Goal: Task Accomplishment & Management: Use online tool/utility

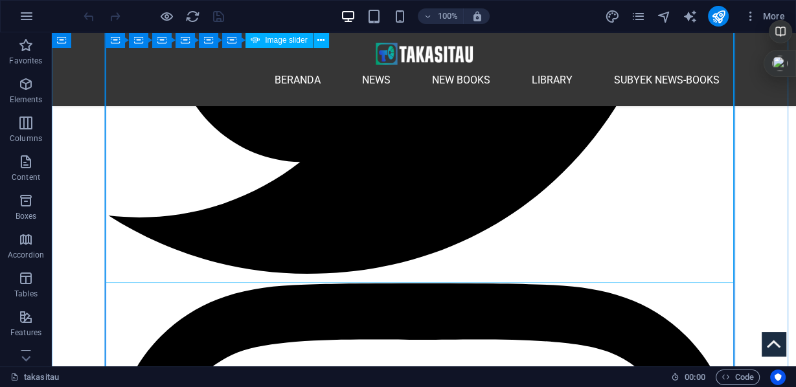
scroll to position [1866, 0]
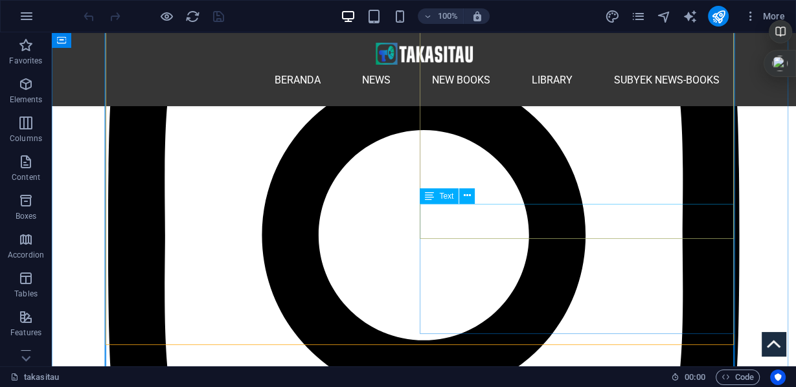
scroll to position [2436, 0]
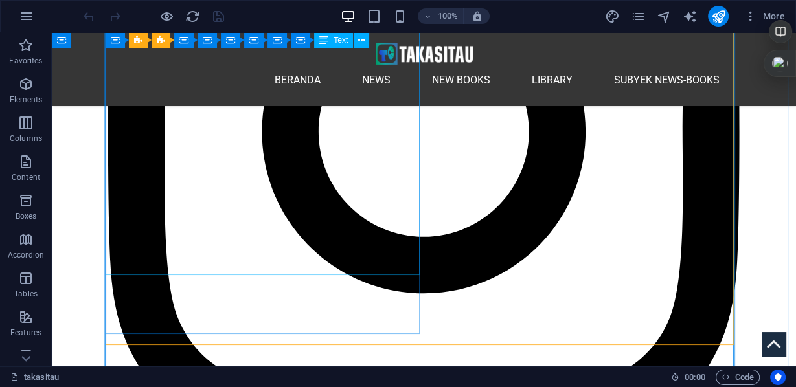
scroll to position [2488, 0]
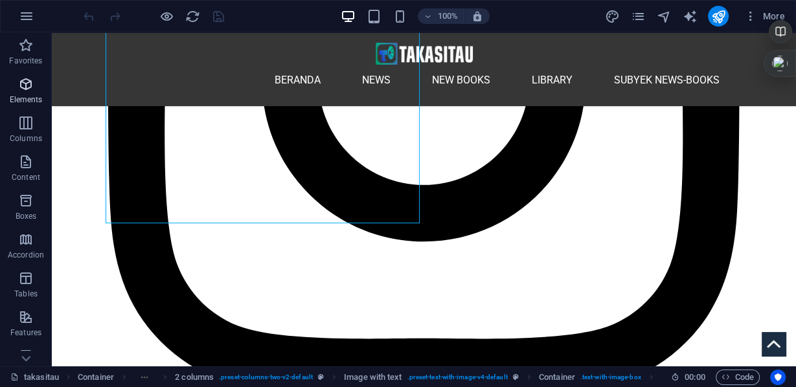
click at [26, 95] on p "Elements" at bounding box center [26, 100] width 33 height 10
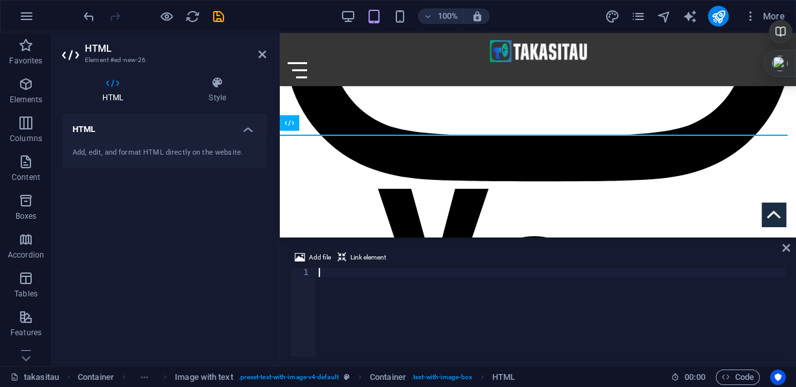
scroll to position [2084, 0]
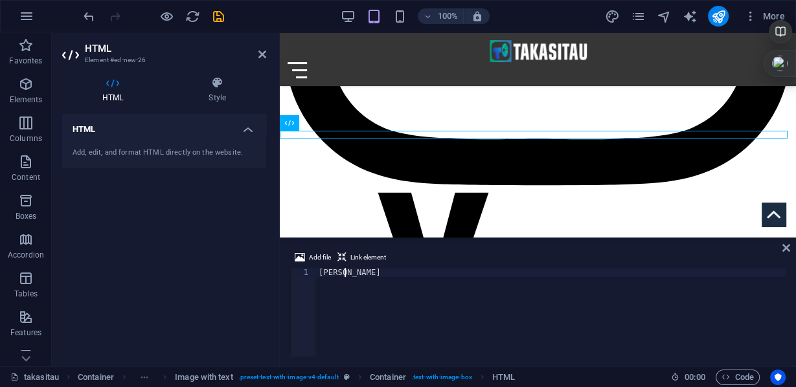
type textarea "h"
paste textarea
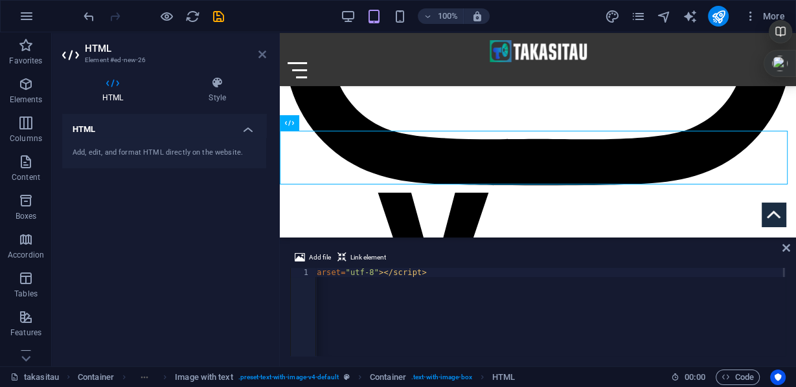
click at [262, 54] on icon at bounding box center [263, 54] width 8 height 10
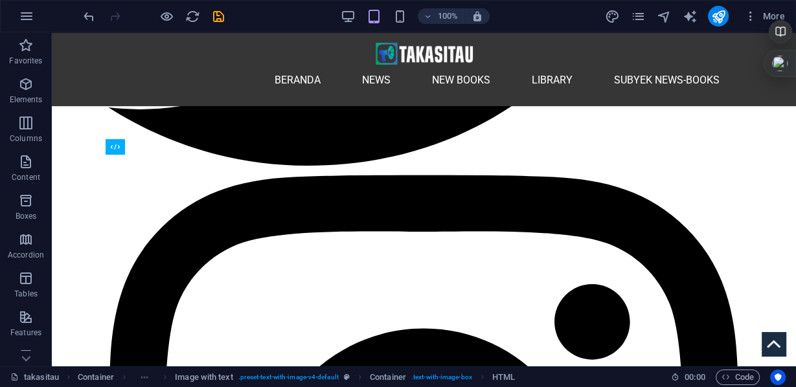
scroll to position [2557, 0]
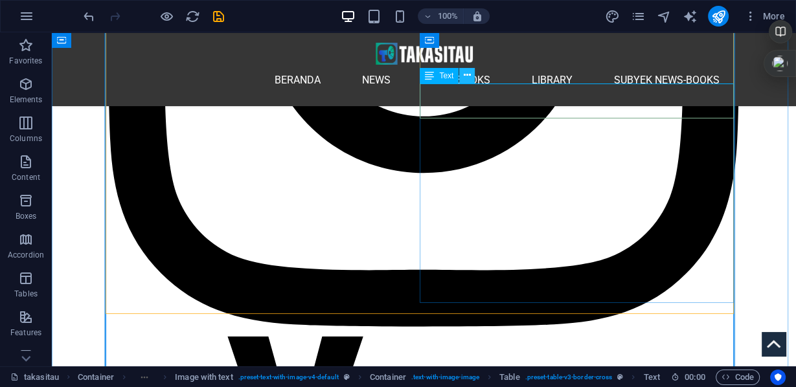
click at [466, 77] on icon at bounding box center [467, 76] width 7 height 14
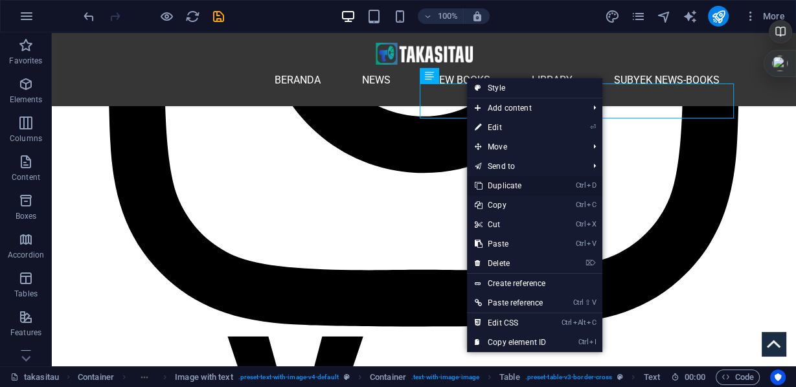
click at [503, 187] on link "Ctrl D Duplicate" at bounding box center [510, 185] width 87 height 19
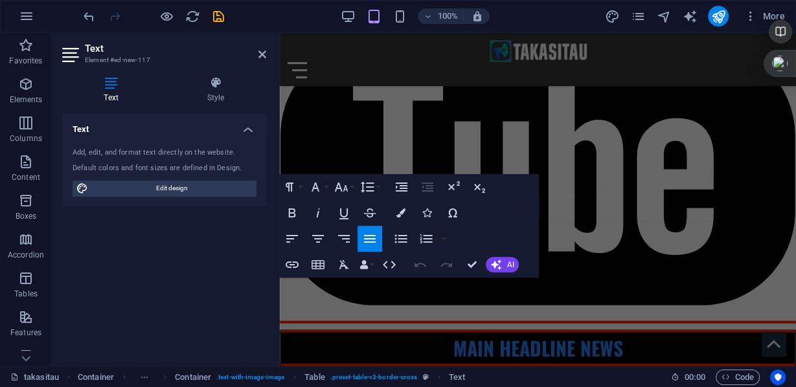
scroll to position [2619, 0]
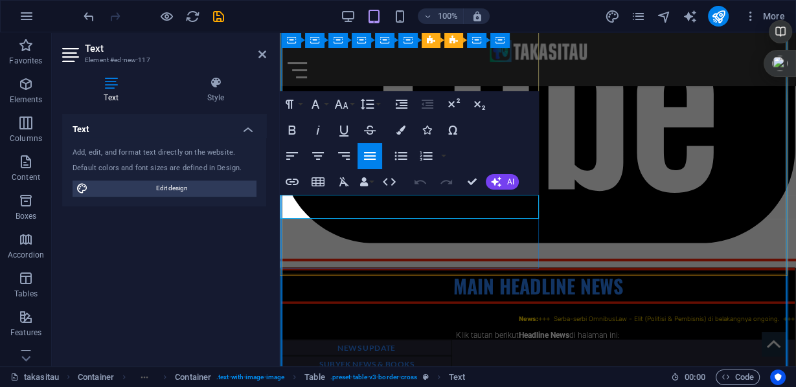
drag, startPoint x: 301, startPoint y: 198, endPoint x: 366, endPoint y: 213, distance: 66.5
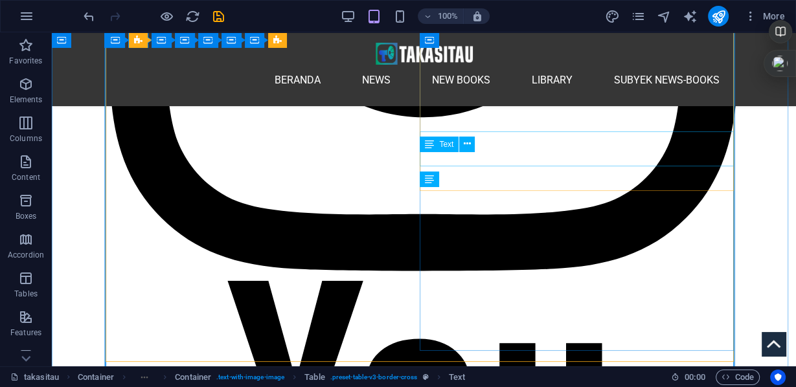
scroll to position [2488, 0]
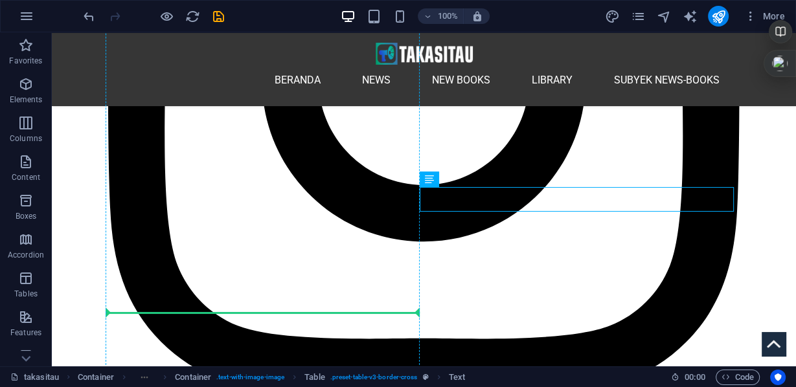
drag, startPoint x: 489, startPoint y: 211, endPoint x: 308, endPoint y: 309, distance: 205.6
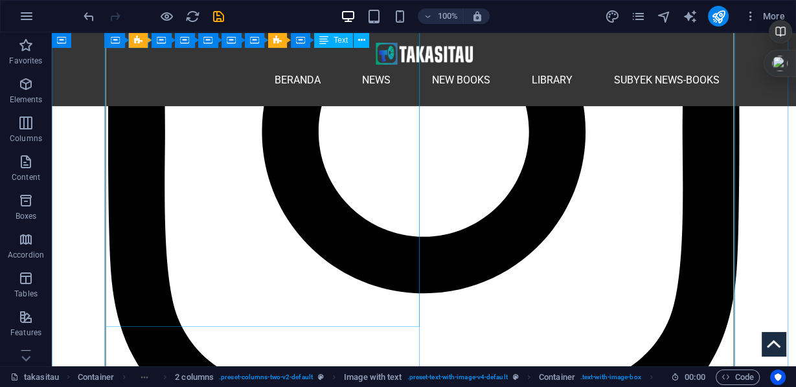
scroll to position [2333, 0]
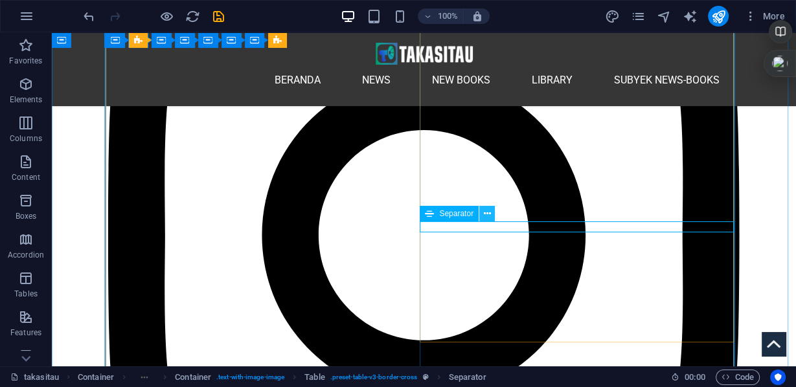
click at [489, 214] on icon at bounding box center [487, 214] width 7 height 14
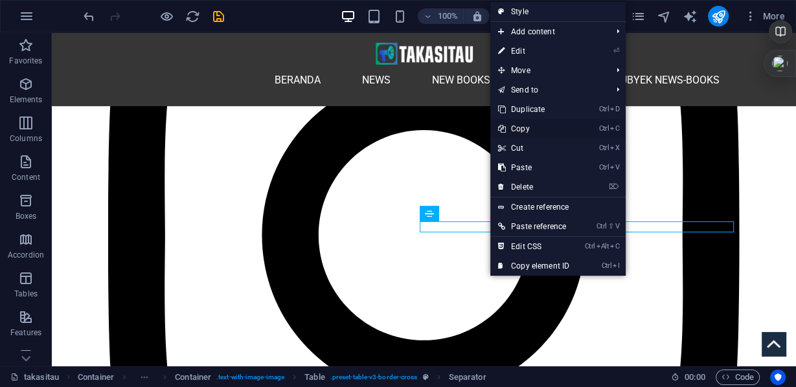
click at [524, 130] on link "Ctrl C Copy" at bounding box center [533, 128] width 87 height 19
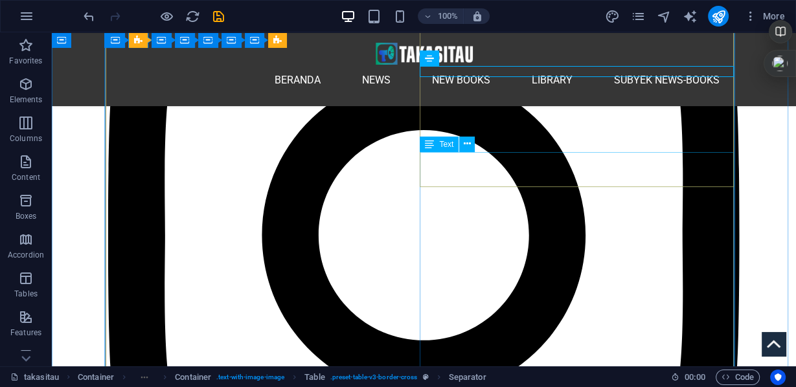
scroll to position [2540, 0]
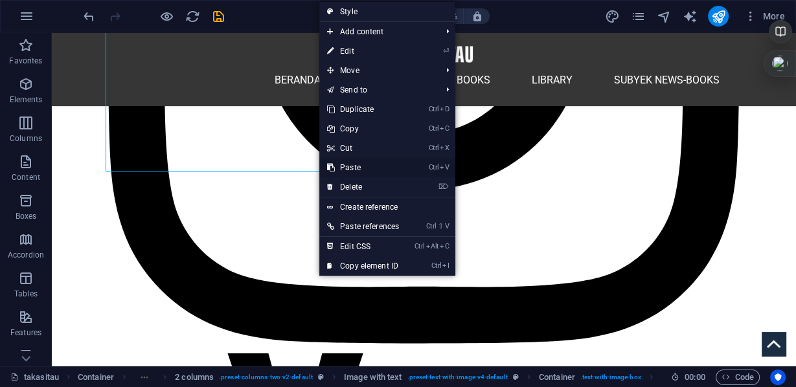
click at [351, 168] on link "Ctrl V Paste" at bounding box center [362, 167] width 87 height 19
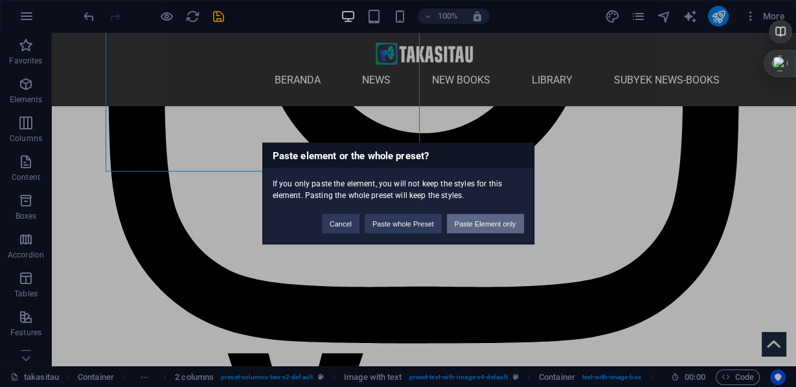
click at [498, 224] on button "Paste Element only" at bounding box center [485, 223] width 77 height 19
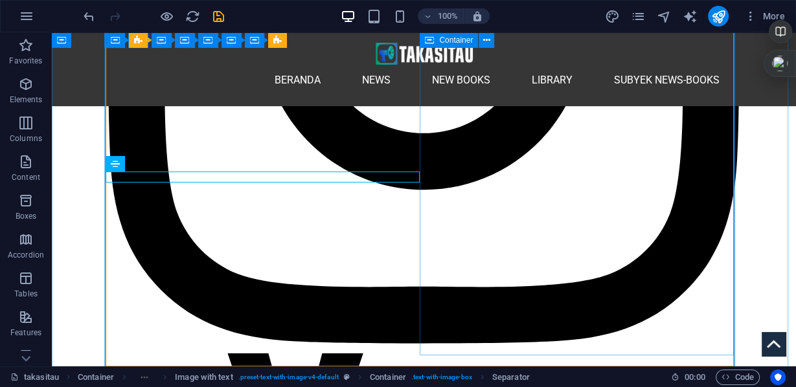
scroll to position [2592, 0]
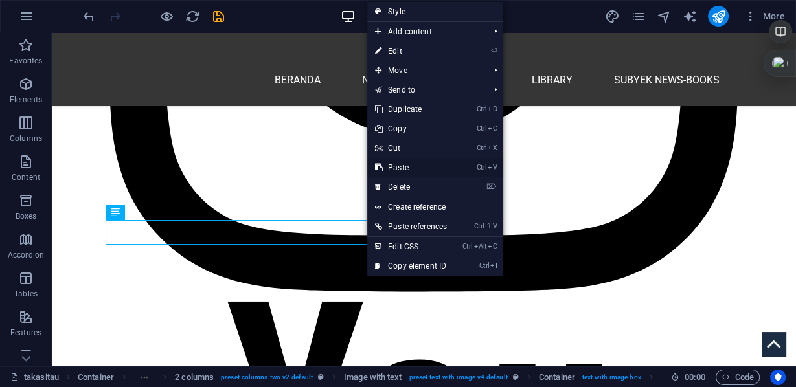
click at [412, 168] on link "Ctrl V Paste" at bounding box center [410, 167] width 87 height 19
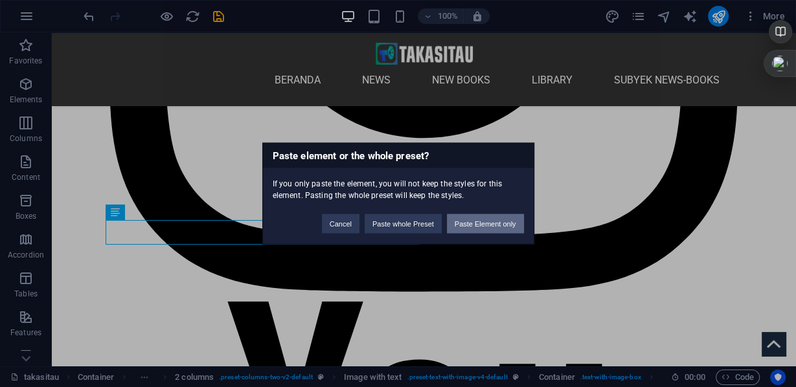
click at [456, 227] on button "Paste Element only" at bounding box center [485, 223] width 77 height 19
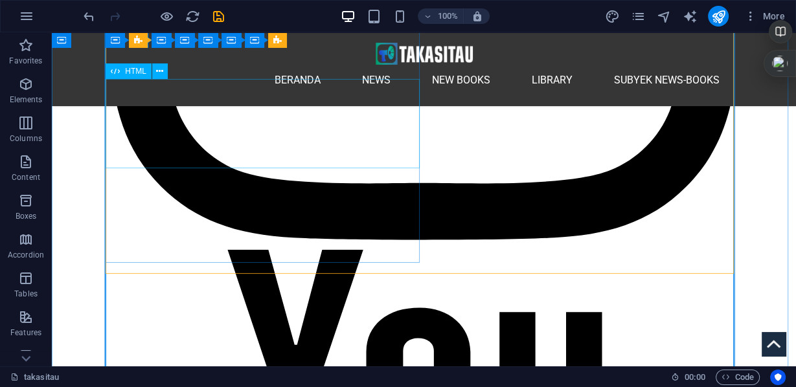
scroll to position [2851, 0]
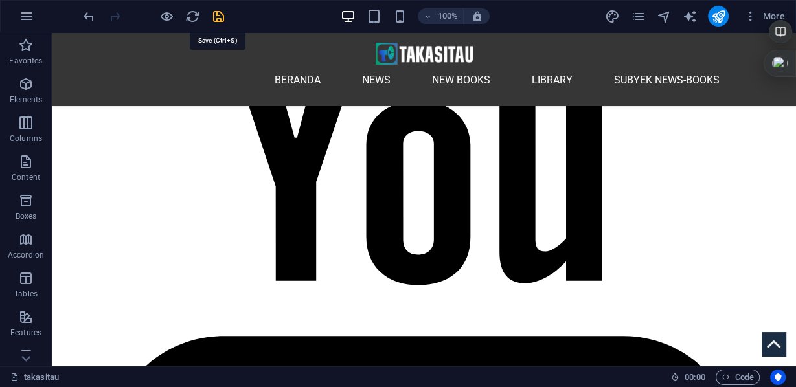
click at [216, 16] on icon "save" at bounding box center [218, 16] width 15 height 15
checkbox input "false"
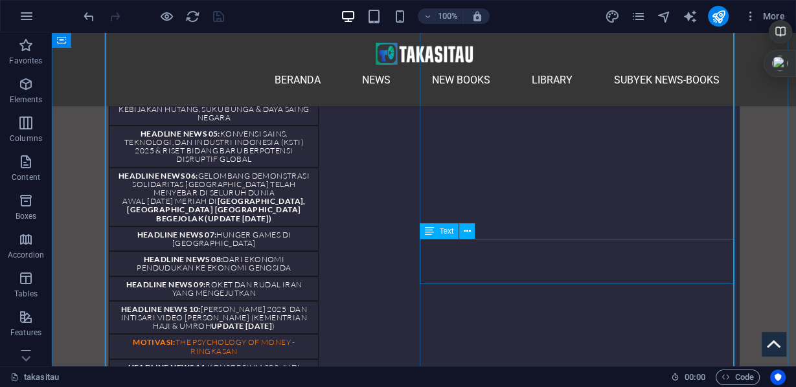
scroll to position [4043, 0]
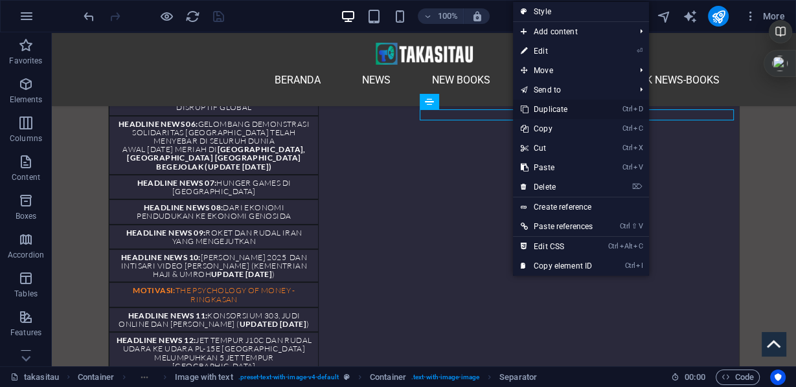
click at [555, 111] on link "Ctrl D Duplicate" at bounding box center [556, 109] width 87 height 19
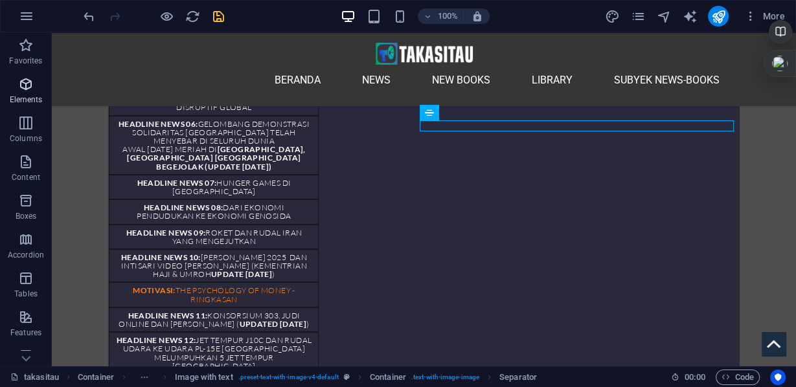
click at [32, 86] on icon "button" at bounding box center [26, 84] width 16 height 16
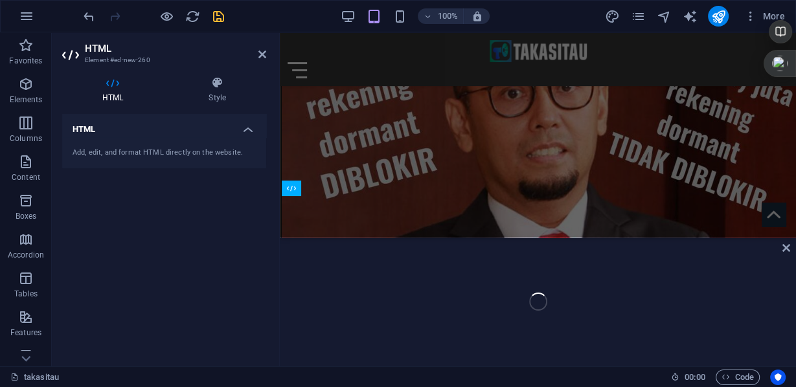
scroll to position [4996, 0]
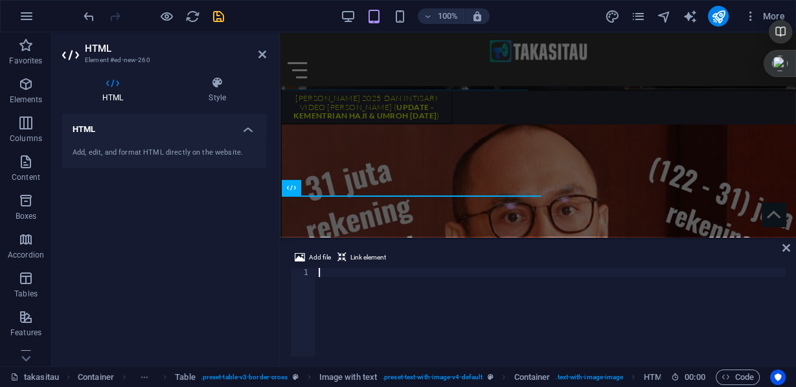
click at [353, 271] on div at bounding box center [551, 321] width 470 height 106
paste textarea
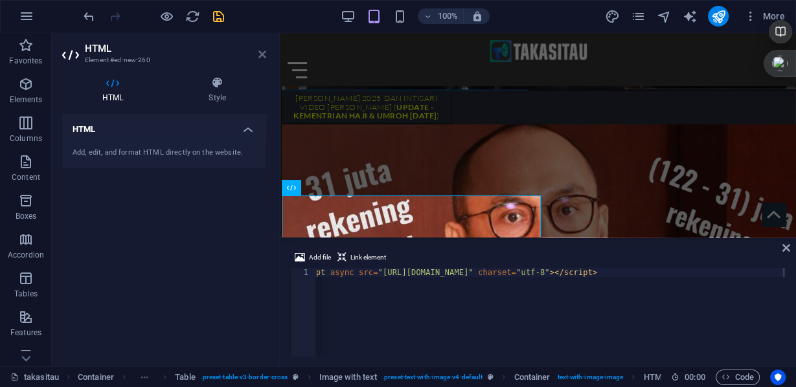
click at [259, 55] on icon at bounding box center [263, 54] width 8 height 10
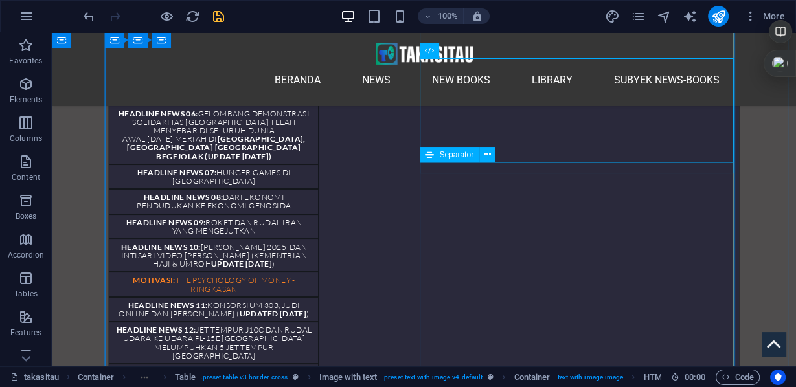
scroll to position [4157, 0]
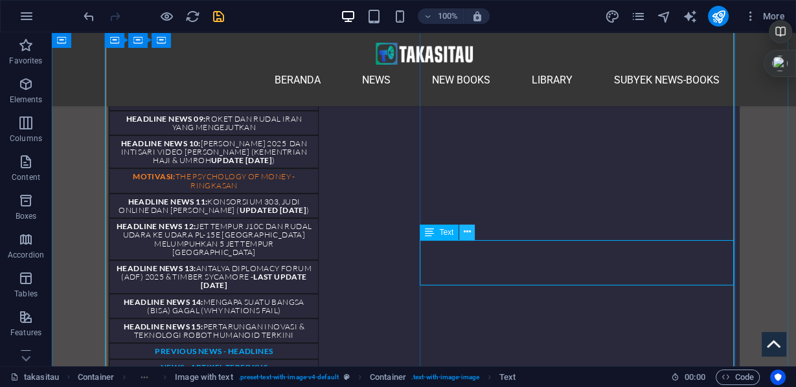
click at [468, 235] on icon at bounding box center [467, 232] width 7 height 14
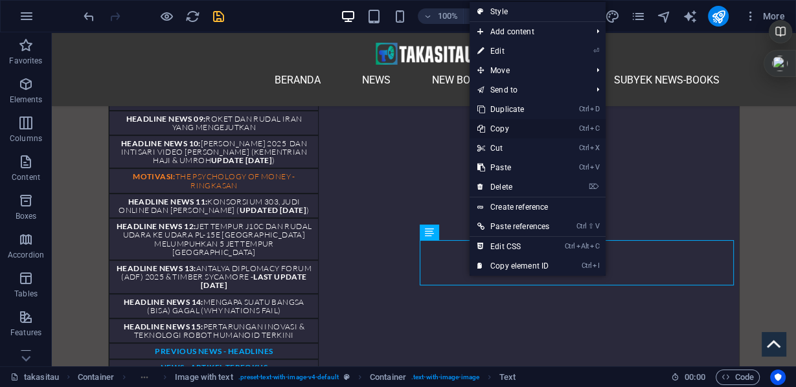
click at [503, 129] on link "Ctrl C Copy" at bounding box center [513, 128] width 87 height 19
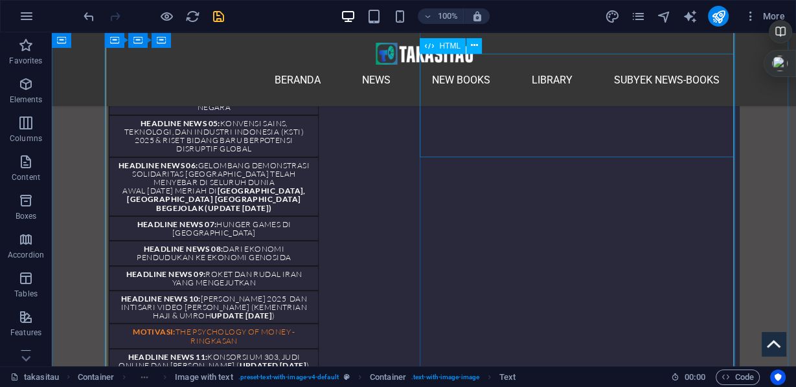
scroll to position [3950, 0]
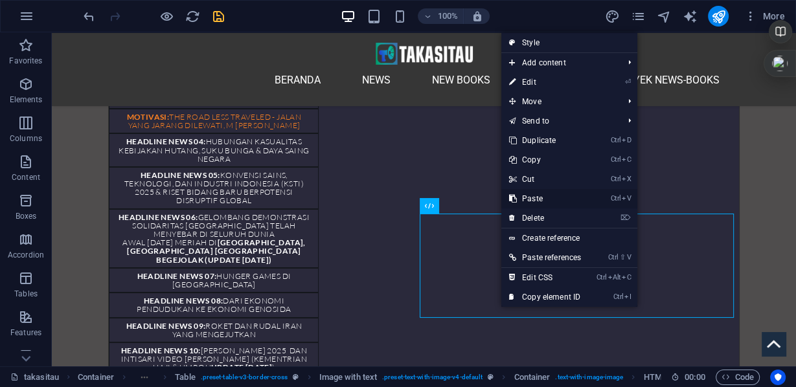
click at [537, 197] on link "Ctrl V Paste" at bounding box center [545, 198] width 87 height 19
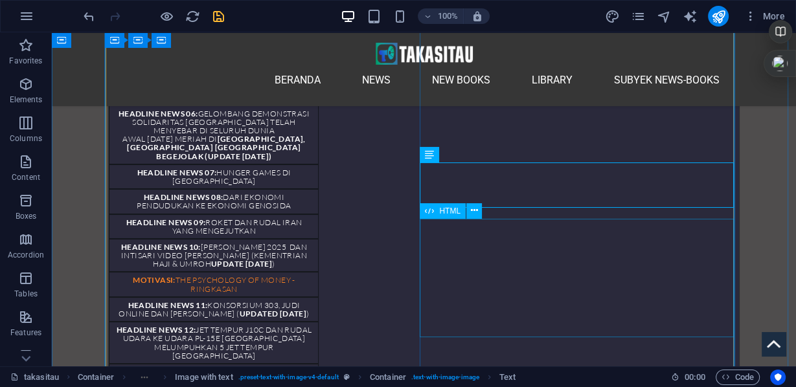
scroll to position [4105, 0]
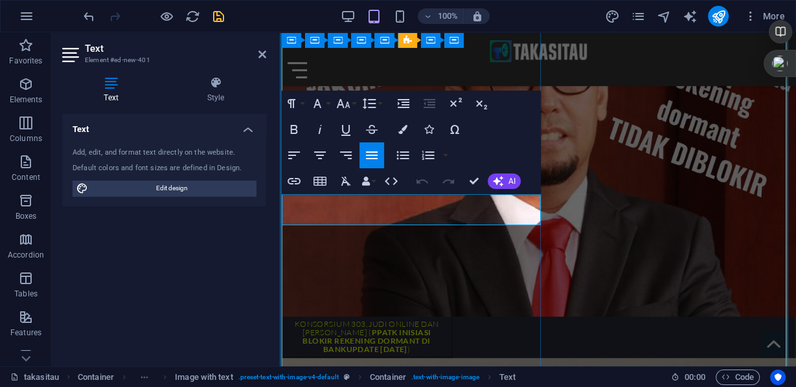
scroll to position [5134, 0]
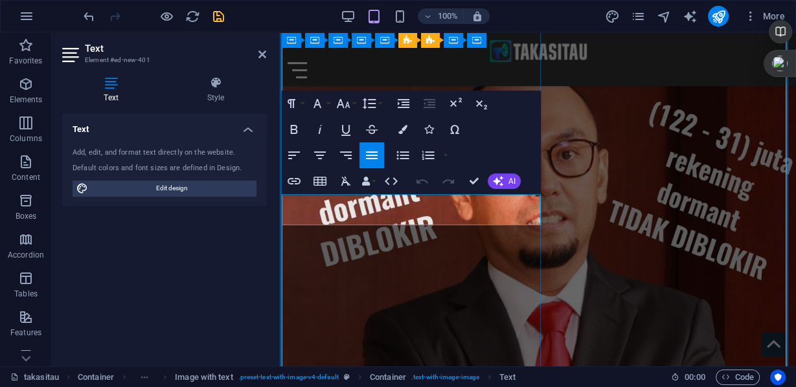
drag, startPoint x: 314, startPoint y: 198, endPoint x: 480, endPoint y: 220, distance: 167.2
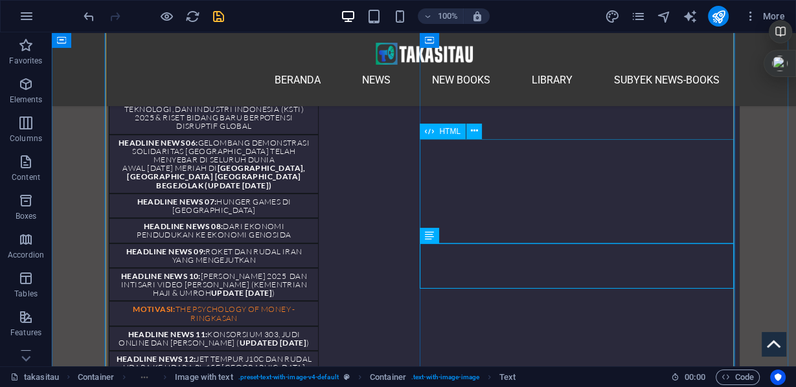
scroll to position [3973, 0]
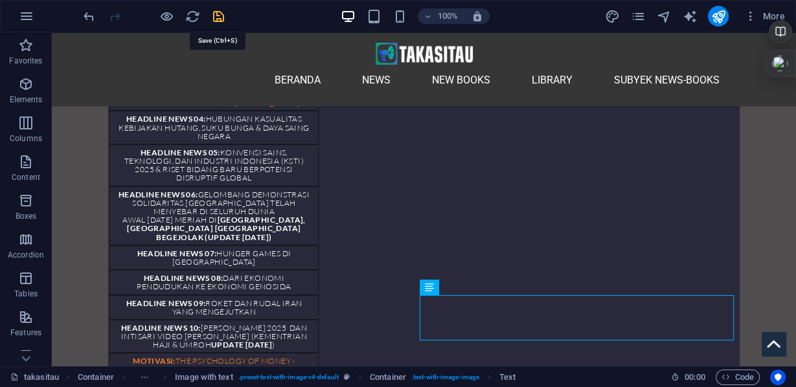
click at [219, 13] on icon "save" at bounding box center [218, 16] width 15 height 15
checkbox input "false"
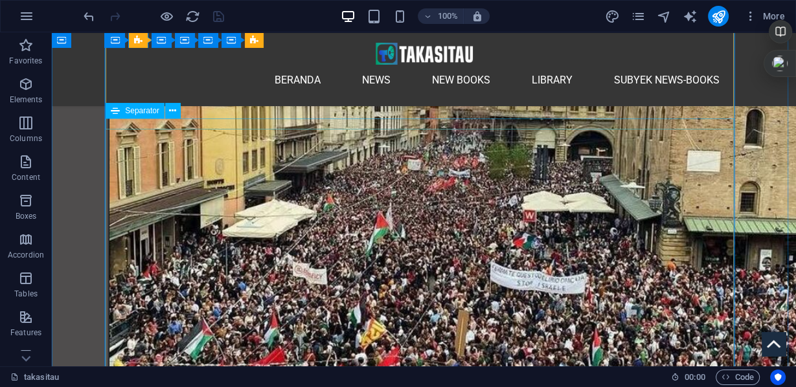
scroll to position [4387, 0]
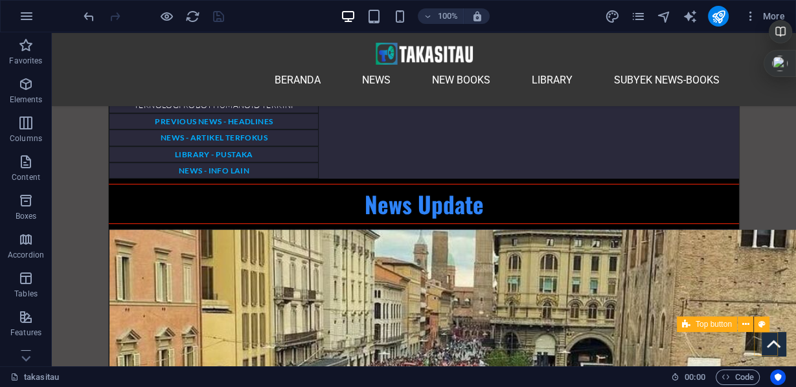
click at [767, 347] on figure at bounding box center [774, 344] width 24 height 24
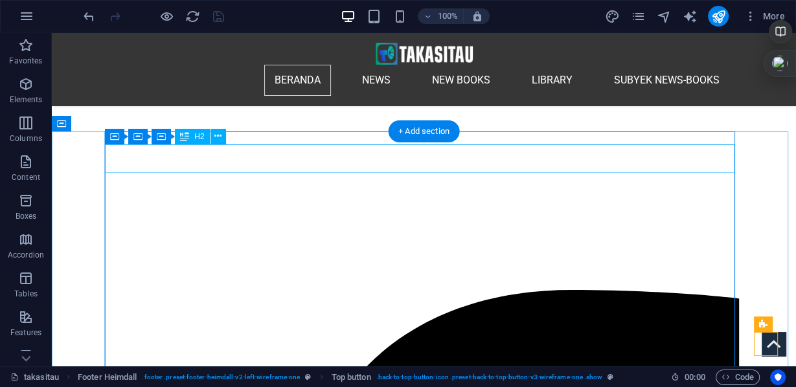
scroll to position [259, 0]
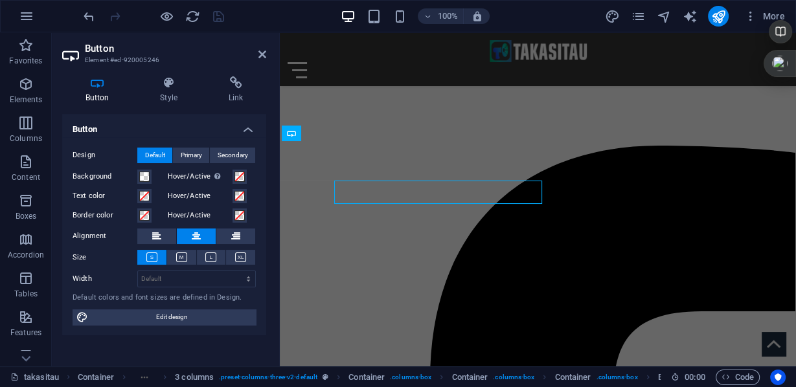
scroll to position [252, 0]
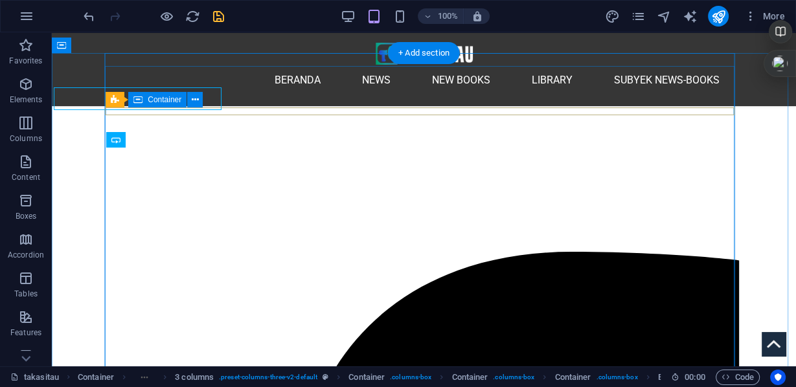
scroll to position [292, 0]
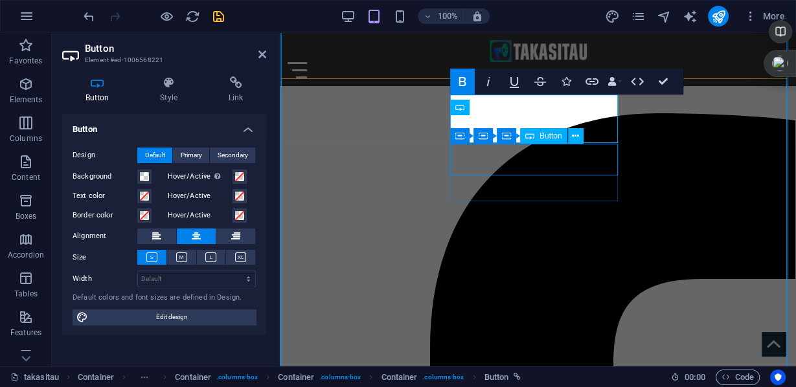
scroll to position [284, 0]
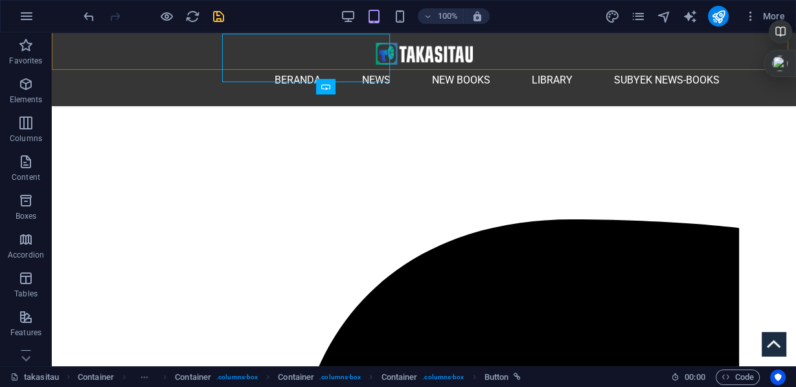
scroll to position [338, 0]
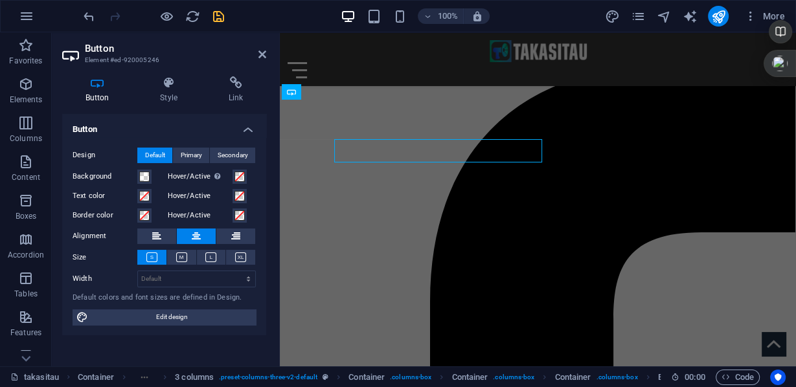
scroll to position [294, 0]
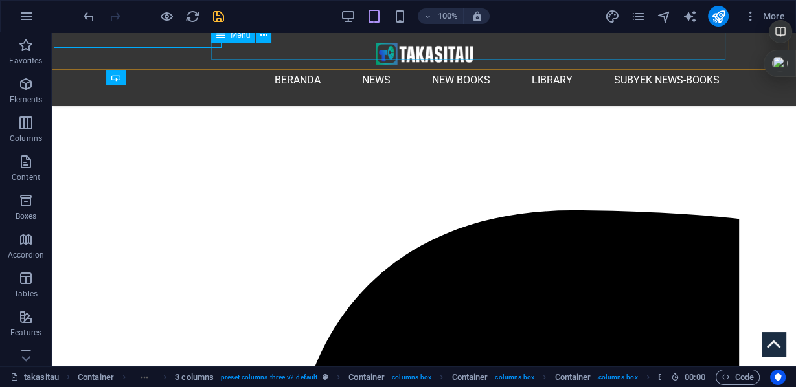
scroll to position [347, 0]
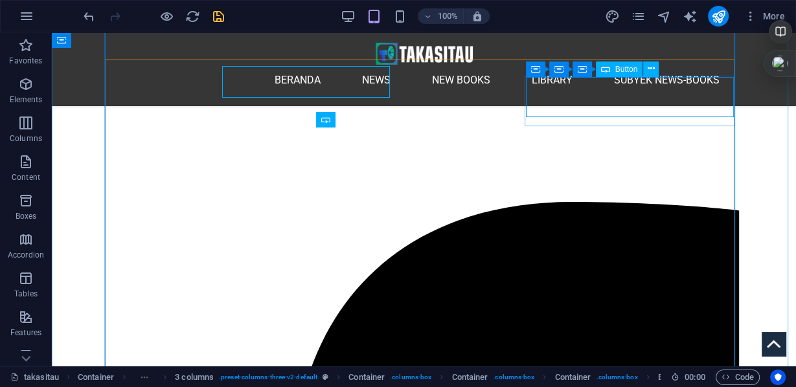
scroll to position [356, 0]
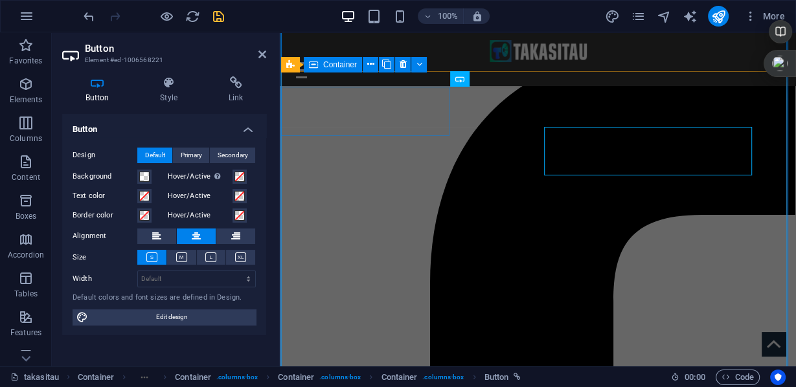
scroll to position [306, 0]
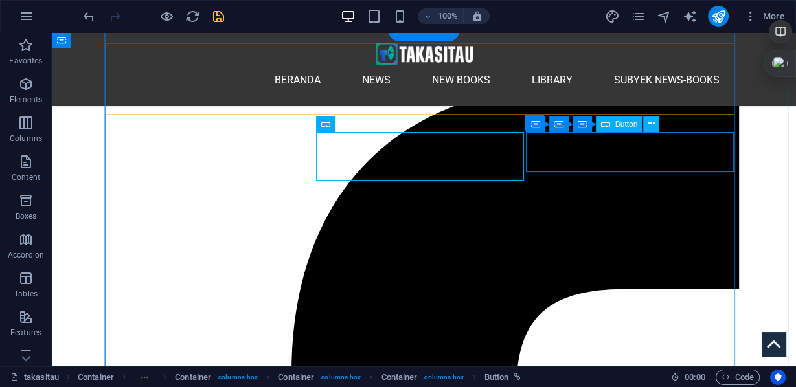
scroll to position [308, 0]
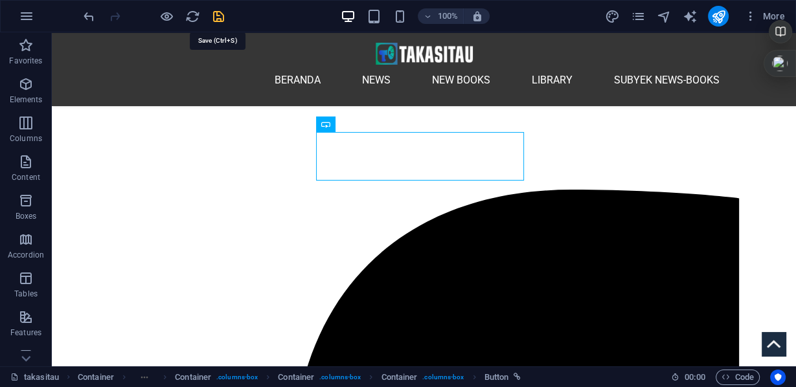
click at [220, 16] on icon "save" at bounding box center [218, 16] width 15 height 15
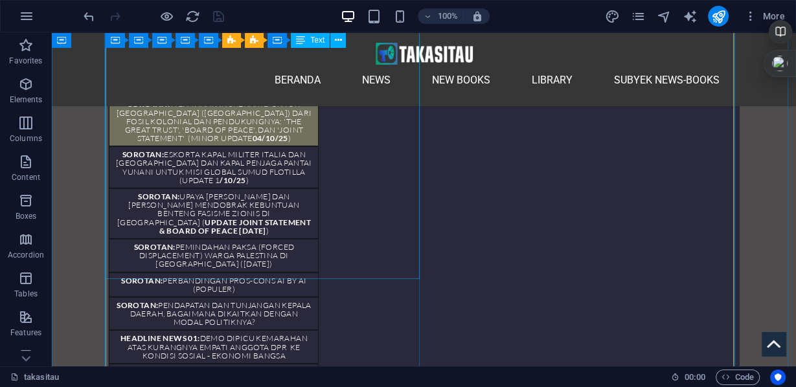
scroll to position [3680, 0]
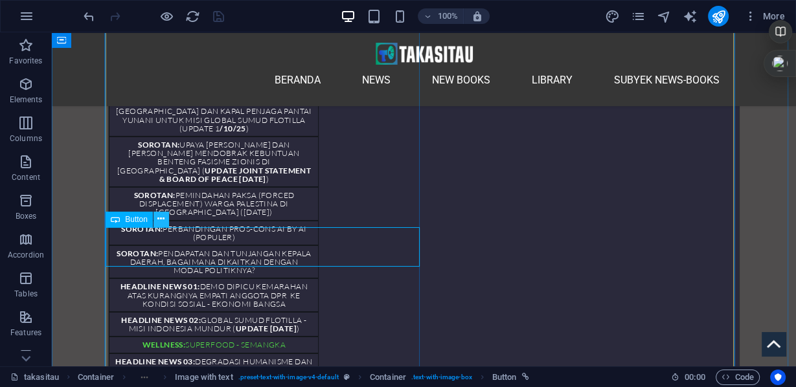
click at [160, 220] on icon at bounding box center [160, 220] width 7 height 14
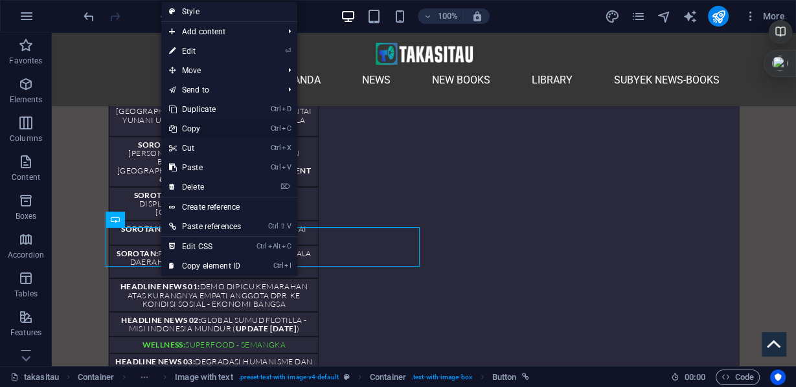
click at [198, 129] on link "Ctrl C Copy" at bounding box center [204, 128] width 87 height 19
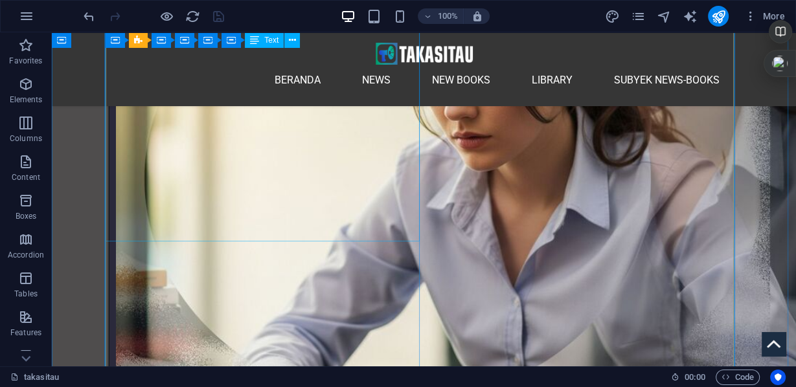
scroll to position [9538, 0]
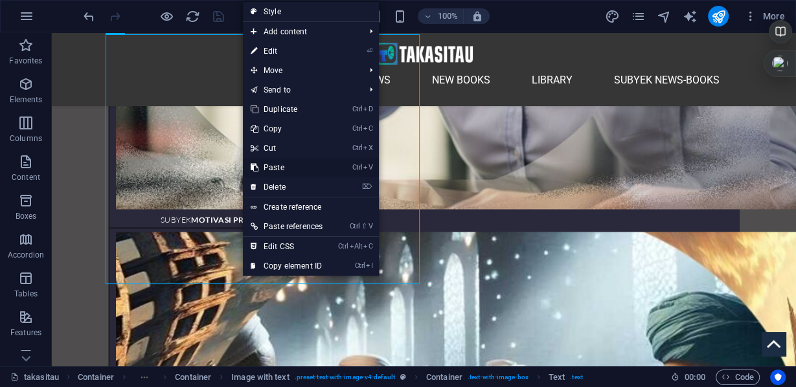
click at [278, 163] on link "Ctrl V Paste" at bounding box center [286, 167] width 87 height 19
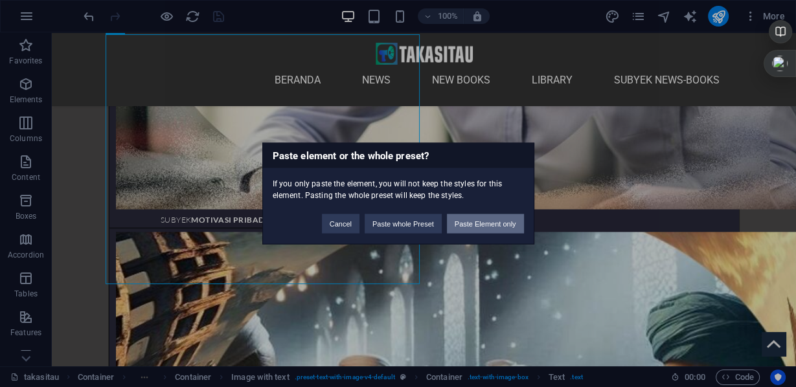
click at [479, 225] on button "Paste Element only" at bounding box center [485, 223] width 77 height 19
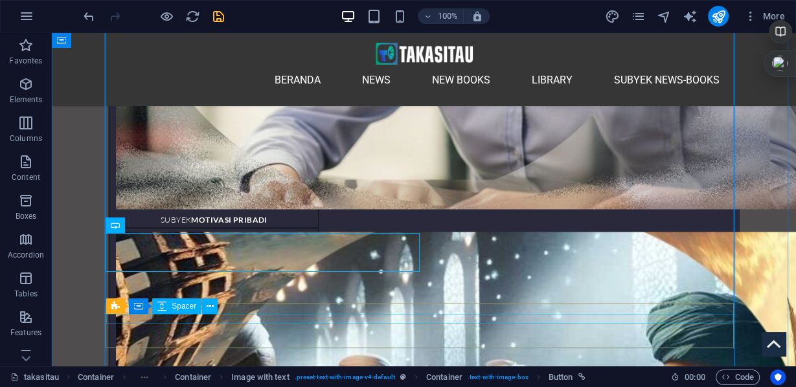
scroll to position [9590, 0]
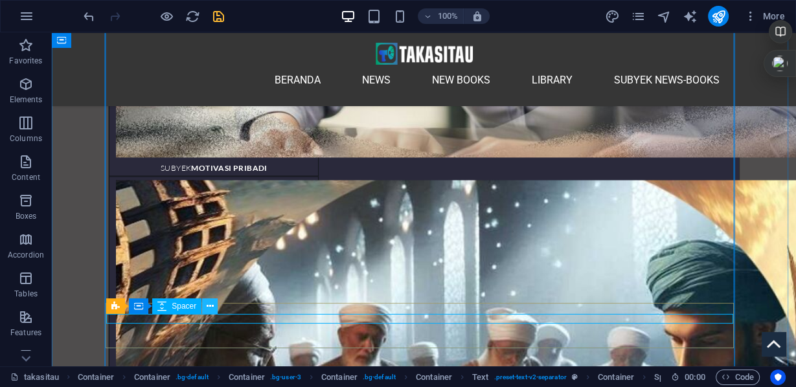
click at [211, 308] on icon at bounding box center [210, 307] width 7 height 14
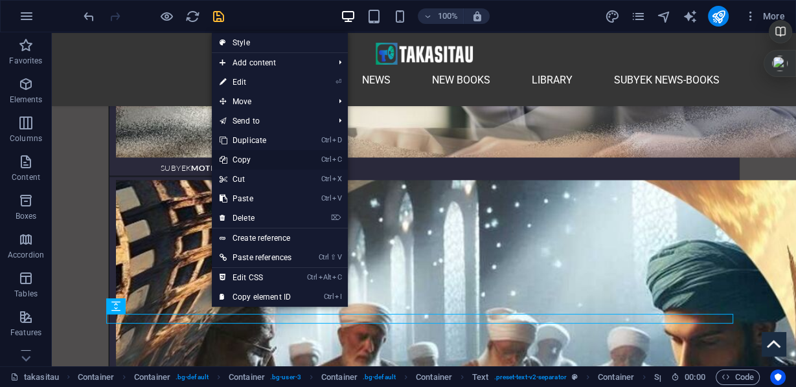
click at [243, 159] on link "Ctrl C Copy" at bounding box center [255, 159] width 87 height 19
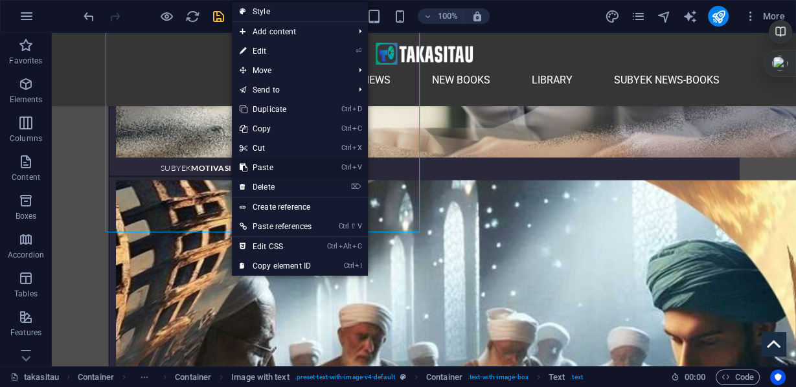
click at [269, 169] on link "Ctrl V Paste" at bounding box center [275, 167] width 87 height 19
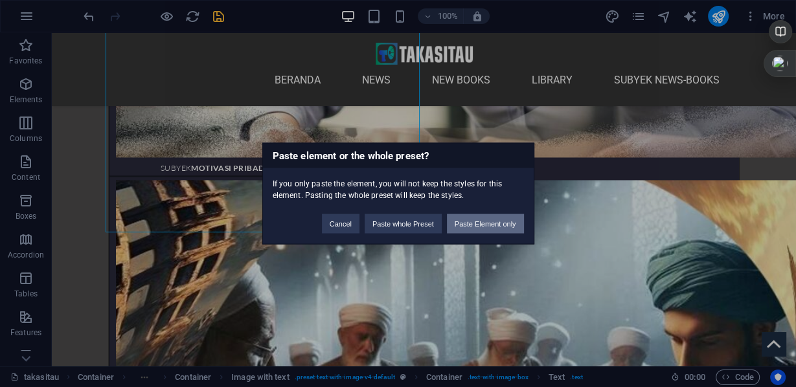
click at [473, 223] on button "Paste Element only" at bounding box center [485, 223] width 77 height 19
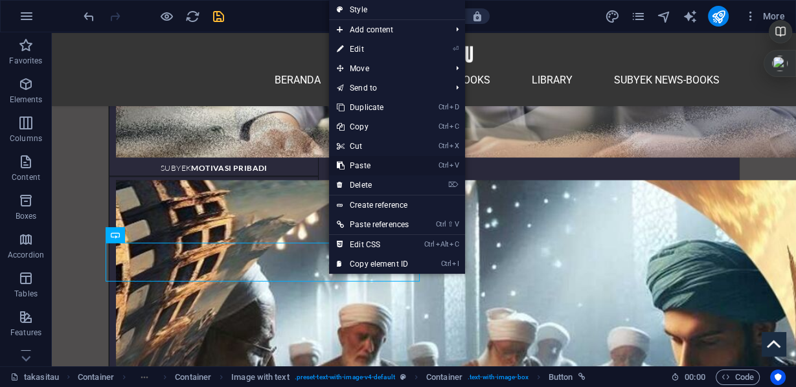
click at [365, 165] on link "Ctrl V Paste" at bounding box center [372, 165] width 87 height 19
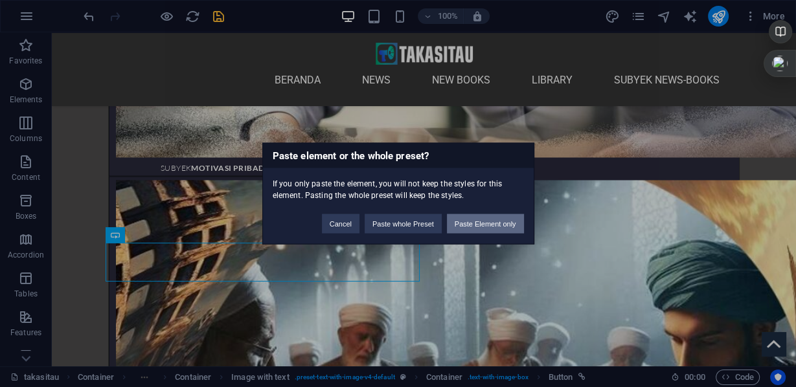
click at [459, 220] on button "Paste Element only" at bounding box center [485, 223] width 77 height 19
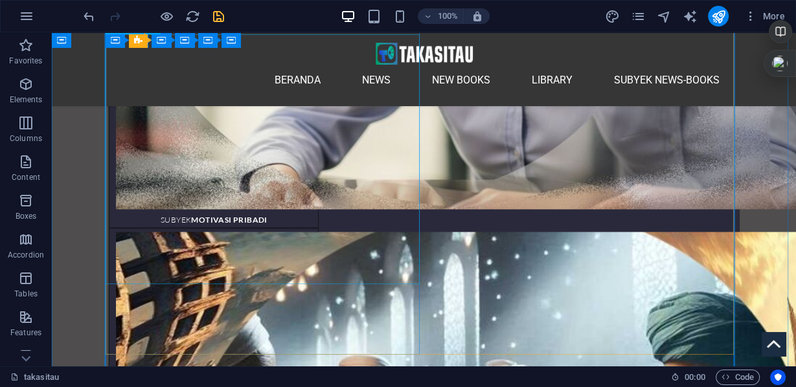
scroll to position [9641, 0]
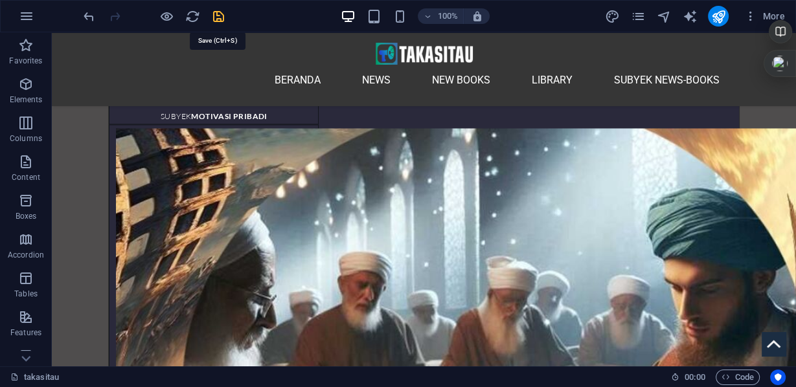
click at [216, 17] on icon "save" at bounding box center [218, 16] width 15 height 15
checkbox input "false"
click at [717, 16] on icon "publish" at bounding box center [718, 16] width 15 height 15
